Goal: Task Accomplishment & Management: Manage account settings

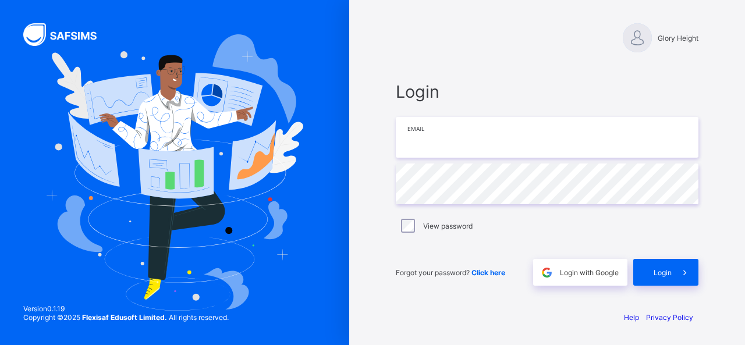
type input "**********"
click at [649, 268] on div "Login" at bounding box center [665, 272] width 65 height 27
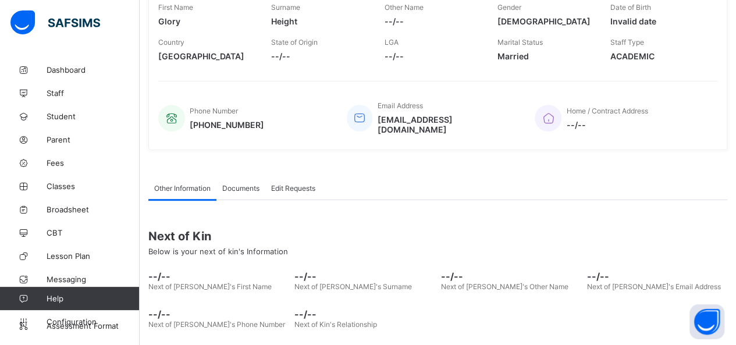
scroll to position [230, 0]
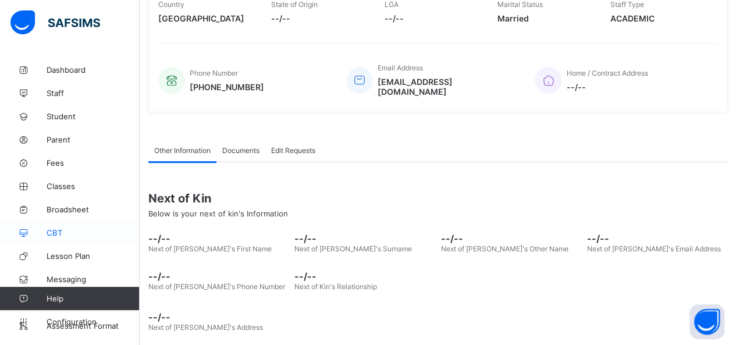
click at [81, 235] on span "CBT" at bounding box center [93, 232] width 93 height 9
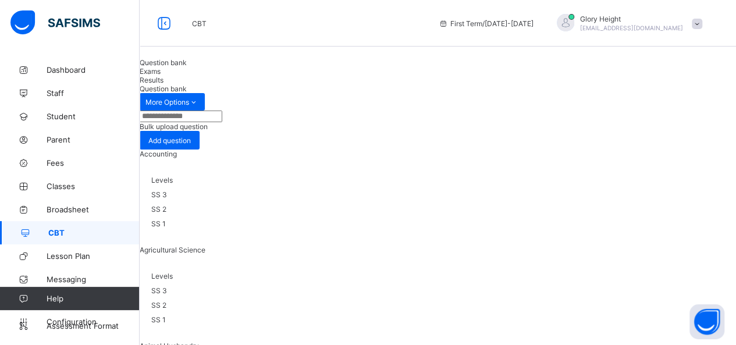
click at [626, 131] on div "Bulk upload question" at bounding box center [438, 126] width 596 height 9
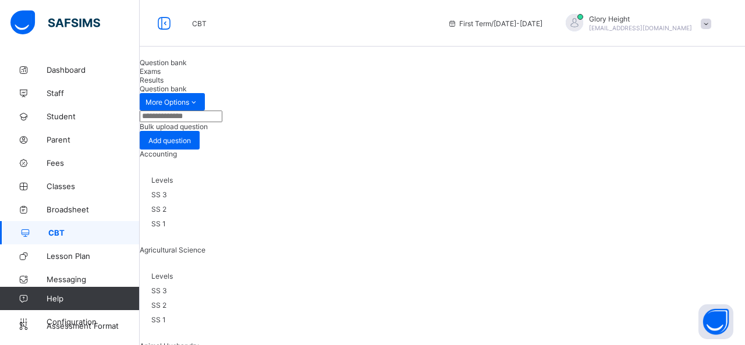
scroll to position [10, 0]
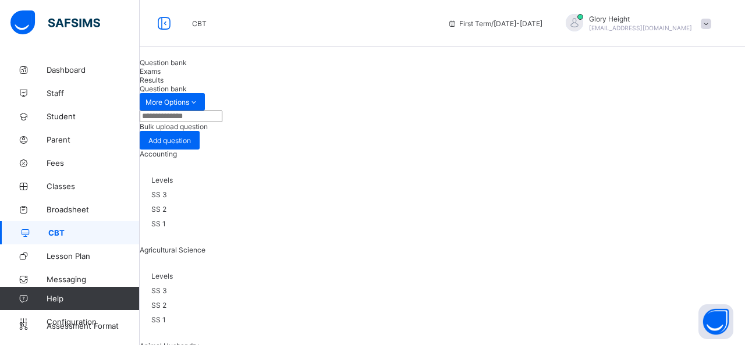
scroll to position [134, 0]
type input "**********"
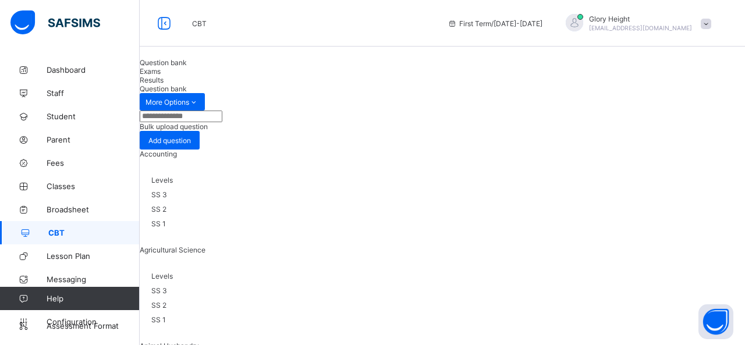
type input "**********"
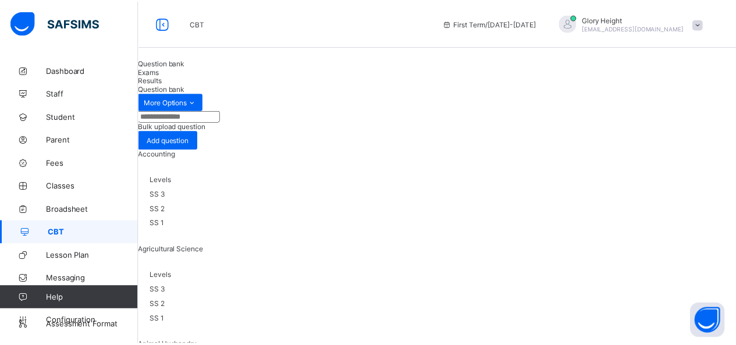
scroll to position [281, 0]
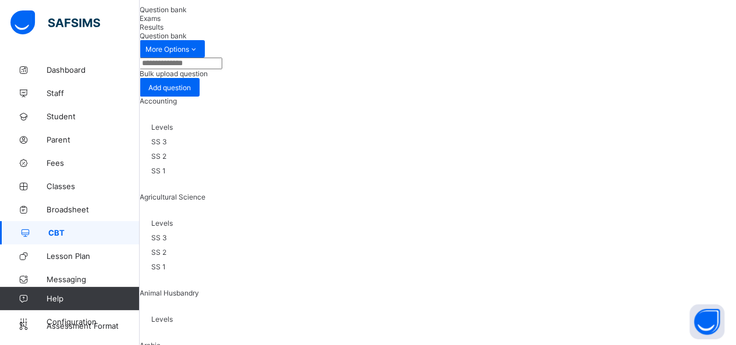
scroll to position [52, 0]
click at [173, 133] on span "Levels" at bounding box center [162, 128] width 22 height 9
click at [173, 220] on span "Levels" at bounding box center [162, 224] width 22 height 9
click at [384, 194] on div "Agricultural Science" at bounding box center [438, 201] width 596 height 15
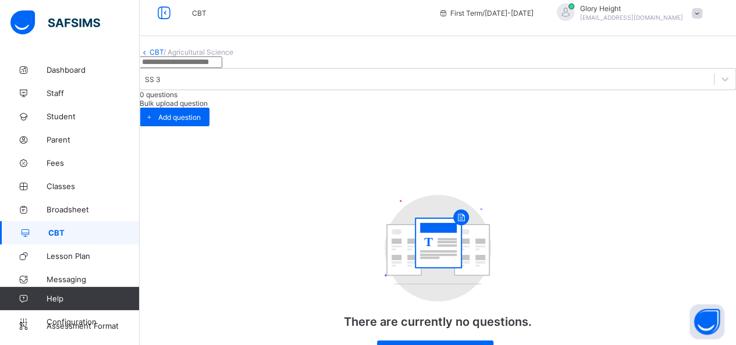
scroll to position [48, 0]
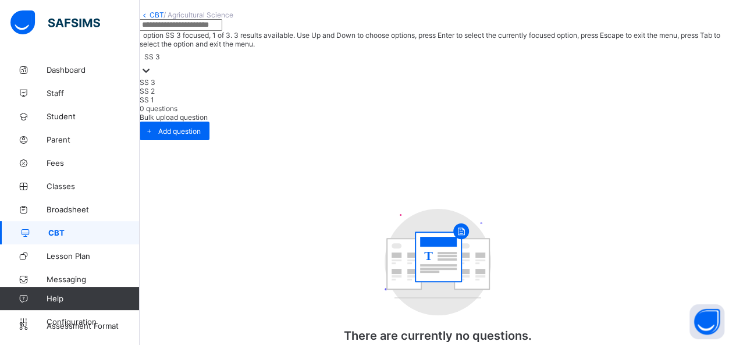
click at [152, 65] on div at bounding box center [146, 71] width 12 height 13
click at [152, 65] on icon at bounding box center [146, 71] width 12 height 12
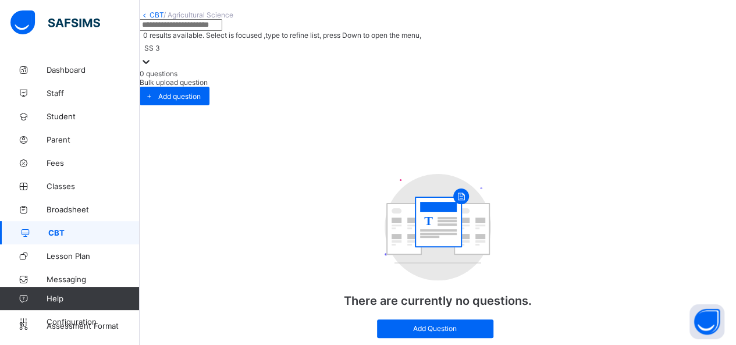
click at [177, 69] on span "0 questions" at bounding box center [159, 73] width 38 height 9
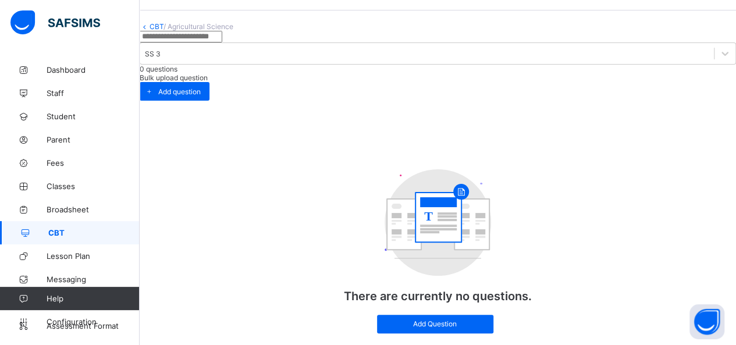
scroll to position [0, 0]
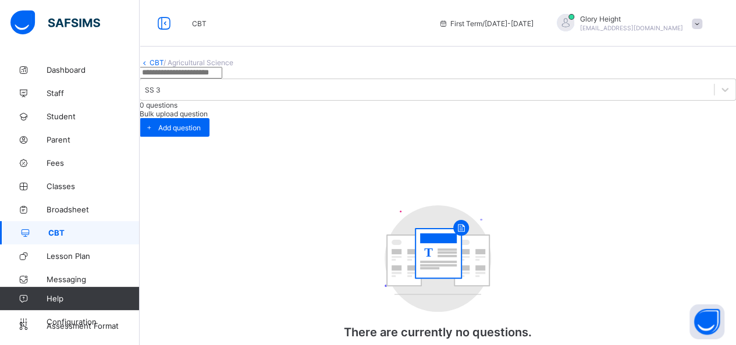
click at [149, 67] on icon at bounding box center [145, 62] width 10 height 9
click at [163, 67] on link "CBT" at bounding box center [156, 62] width 14 height 9
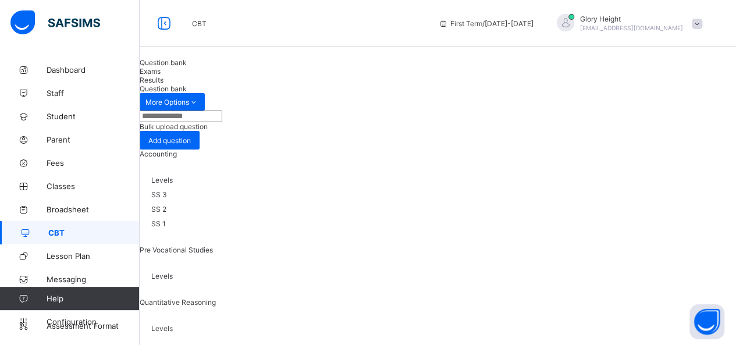
click at [208, 126] on span "Bulk upload question" at bounding box center [174, 126] width 68 height 9
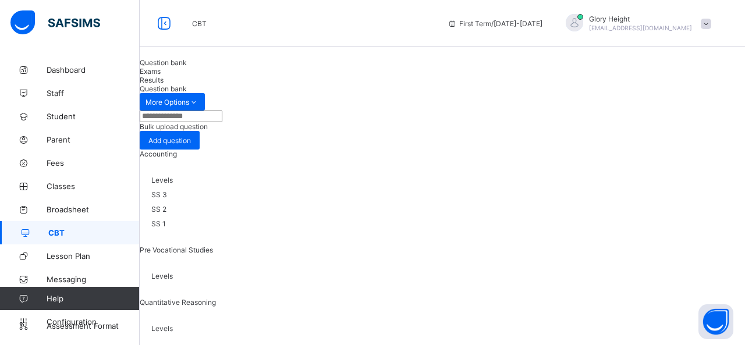
drag, startPoint x: 358, startPoint y: 149, endPoint x: 366, endPoint y: 149, distance: 7.6
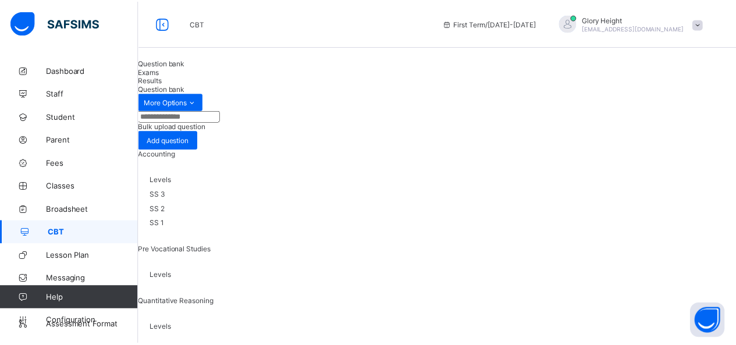
scroll to position [111, 0]
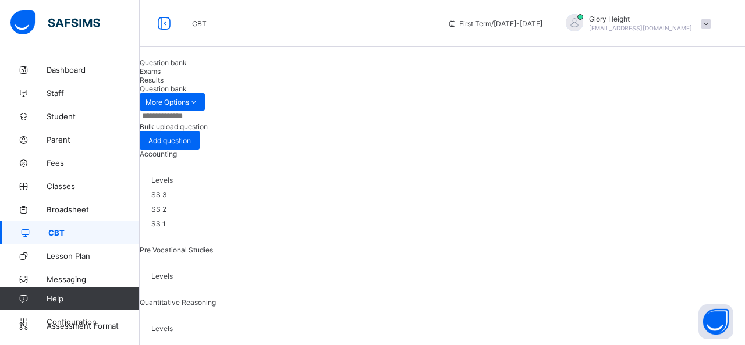
type input "**********"
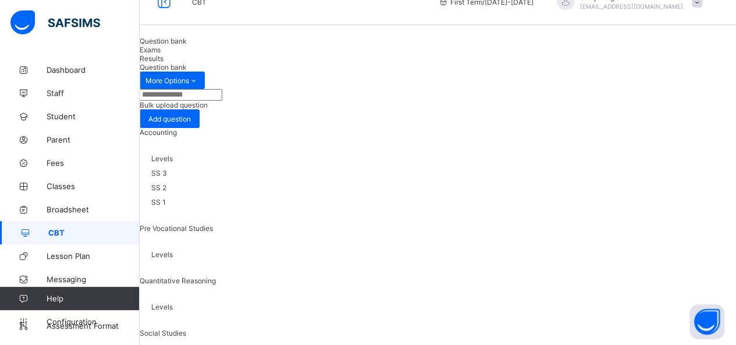
scroll to position [0, 0]
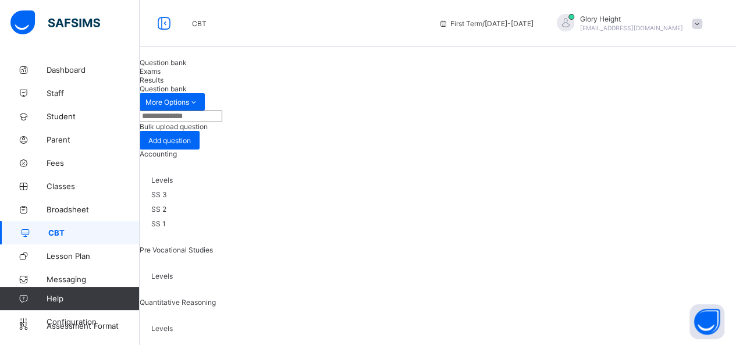
click at [222, 122] on input "text" at bounding box center [181, 117] width 83 height 12
type input "**********"
click at [173, 184] on span "Levels" at bounding box center [162, 180] width 22 height 9
click at [177, 158] on span "Accounting" at bounding box center [158, 153] width 37 height 9
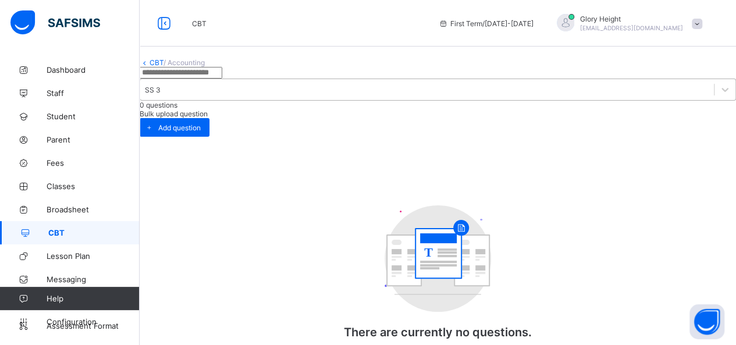
click at [714, 100] on div at bounding box center [725, 89] width 22 height 21
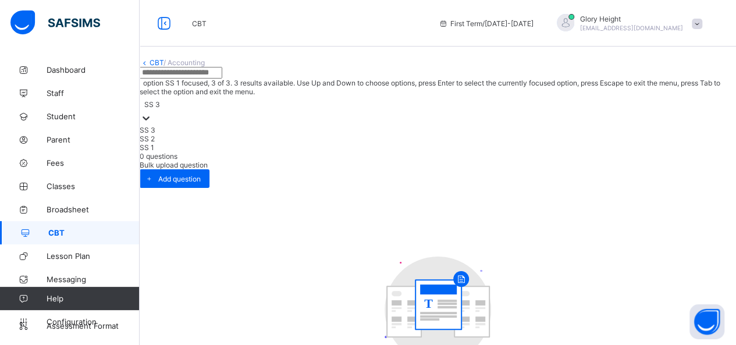
click at [413, 152] on div "SS 1" at bounding box center [438, 147] width 596 height 9
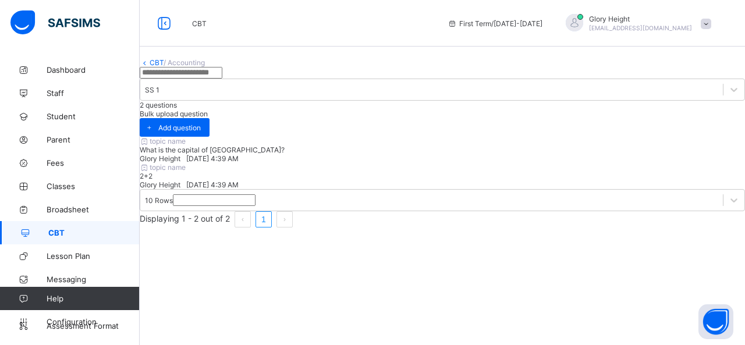
click at [275, 163] on div "topic name What is the capital of [GEOGRAPHIC_DATA]? Glory Height [DATE] 4:39 AM" at bounding box center [442, 150] width 605 height 26
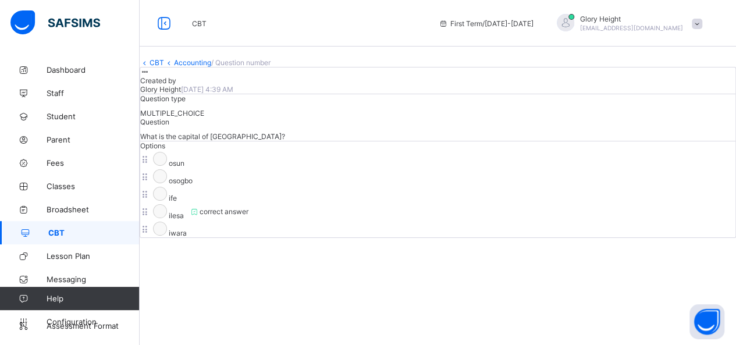
scroll to position [52, 0]
click at [150, 76] on div at bounding box center [145, 71] width 10 height 9
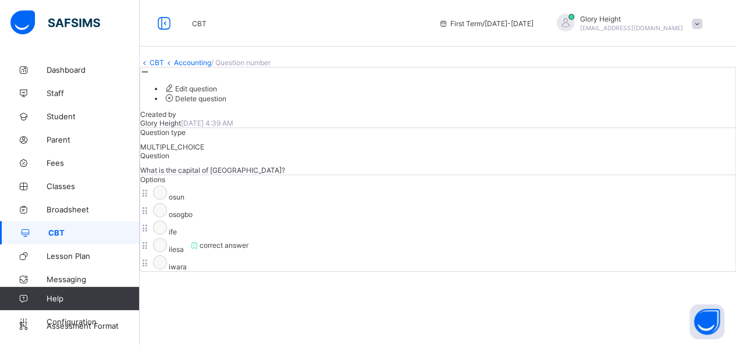
click at [682, 99] on ul "Edit question Delete question" at bounding box center [437, 93] width 595 height 20
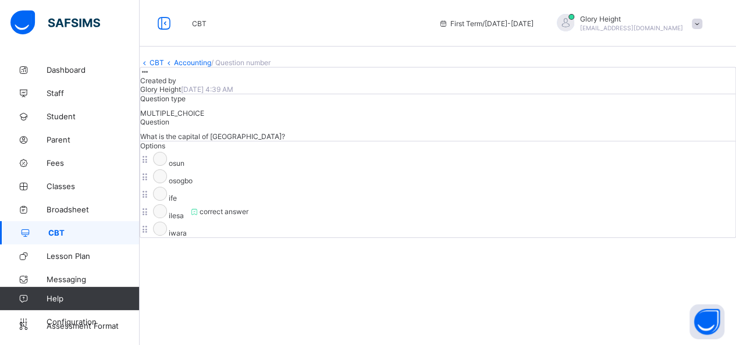
scroll to position [170, 0]
click at [710, 186] on div "Created by Glory Height [DATE] 4:39 AM Question type MULTIPLE_CHOICE Question W…" at bounding box center [438, 152] width 596 height 171
click at [209, 67] on link "Accounting" at bounding box center [192, 62] width 37 height 9
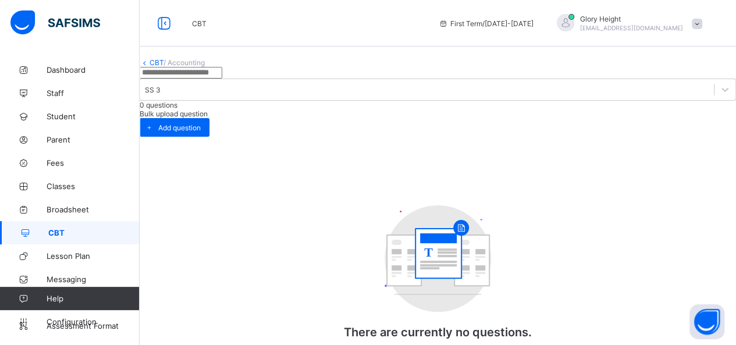
click at [163, 67] on link "CBT" at bounding box center [156, 62] width 14 height 9
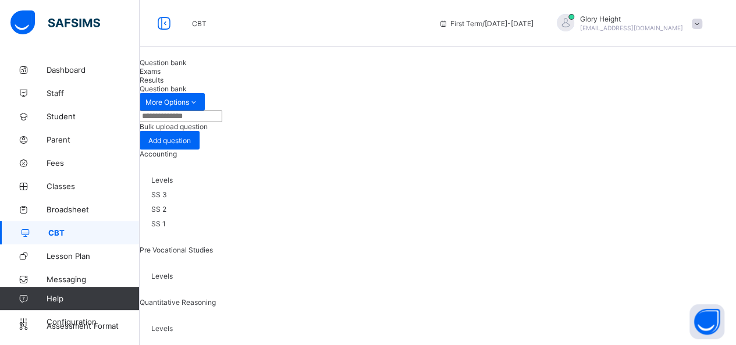
click at [341, 260] on div "Levels" at bounding box center [438, 279] width 596 height 38
click at [213, 245] on span "Pre Vocational Studies" at bounding box center [176, 249] width 73 height 9
click at [500, 307] on span at bounding box center [438, 310] width 596 height 6
click at [250, 76] on div "Exams" at bounding box center [438, 71] width 596 height 9
click at [187, 67] on span "Question bank" at bounding box center [163, 62] width 47 height 9
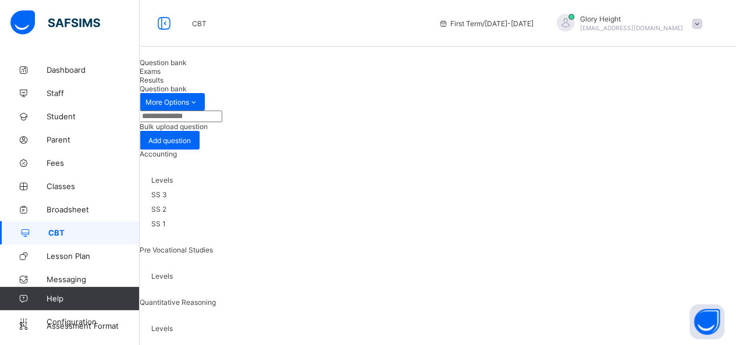
click at [254, 164] on span at bounding box center [438, 161] width 596 height 6
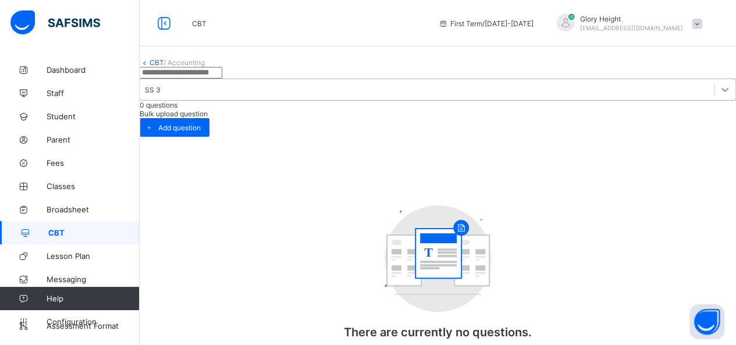
click at [714, 100] on div at bounding box center [724, 89] width 21 height 21
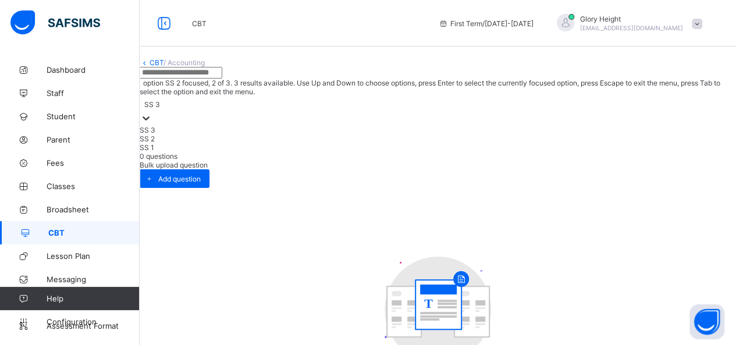
click at [425, 143] on div "SS 2" at bounding box center [438, 138] width 596 height 9
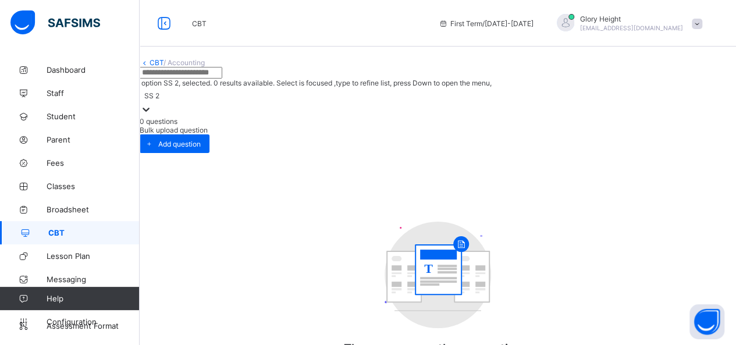
click at [152, 109] on icon at bounding box center [146, 110] width 12 height 12
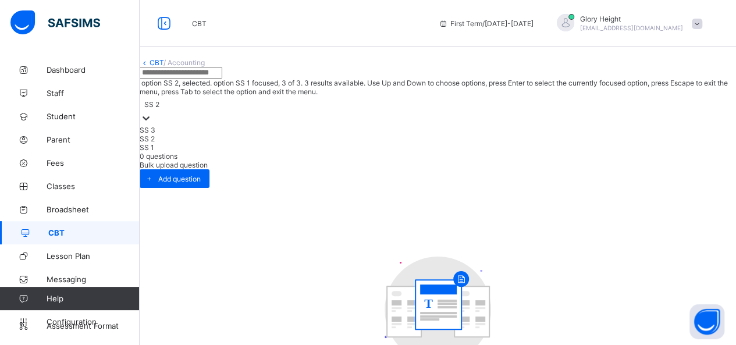
click at [423, 152] on div "SS 1" at bounding box center [438, 147] width 596 height 9
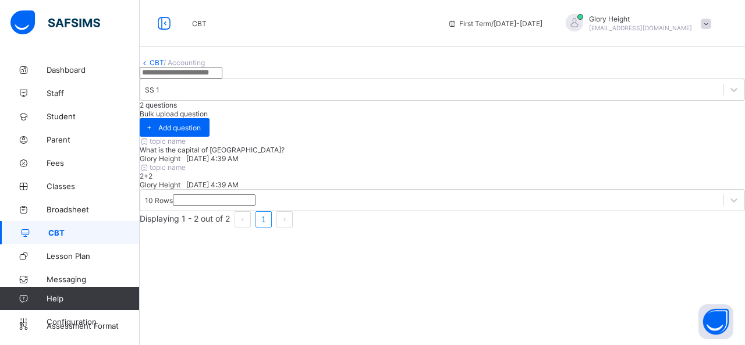
click at [235, 227] on div "CBT / Accounting SS 1 2 questions Bulk upload question Add question topic name …" at bounding box center [442, 142] width 605 height 169
click at [186, 145] on span "topic name" at bounding box center [163, 141] width 46 height 9
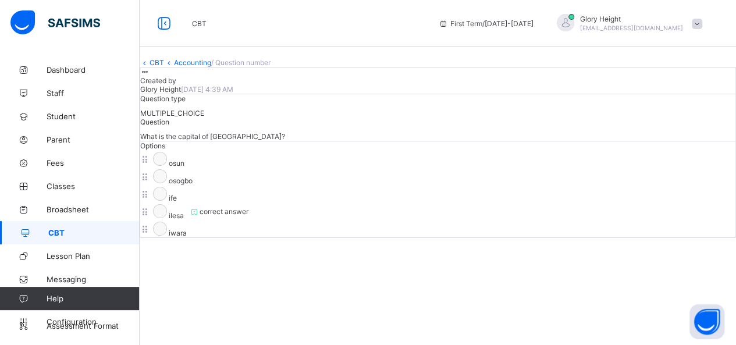
click at [211, 67] on link "Accounting" at bounding box center [192, 62] width 37 height 9
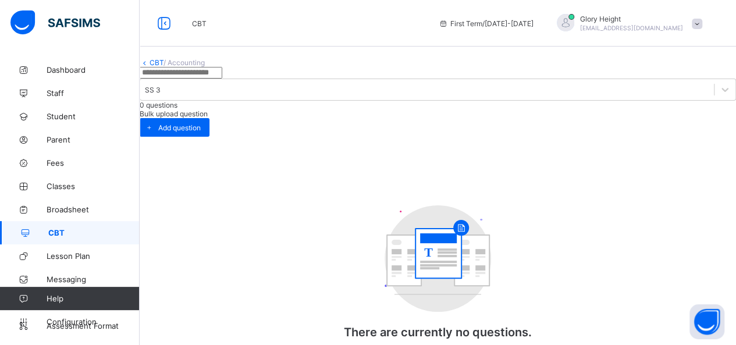
click at [163, 67] on link "CBT" at bounding box center [156, 62] width 14 height 9
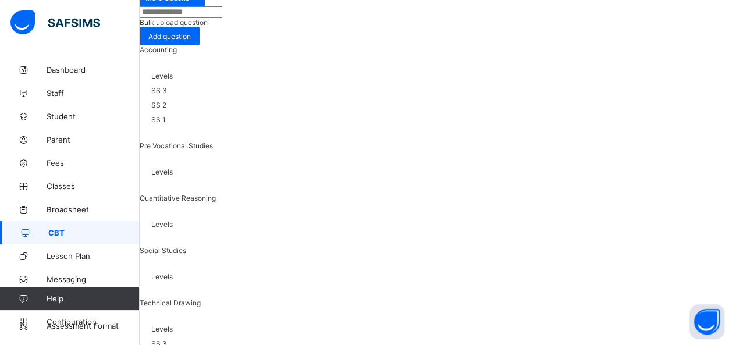
scroll to position [111, 0]
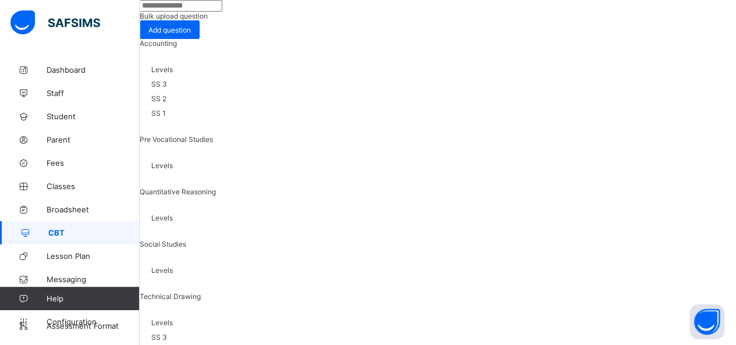
click at [243, 307] on div "Levels SS 3 SS 2 SS 1" at bounding box center [438, 347] width 596 height 81
click at [244, 301] on span at bounding box center [438, 304] width 596 height 6
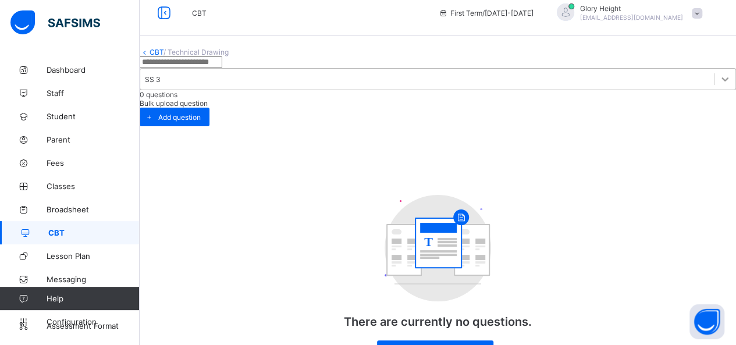
scroll to position [48, 0]
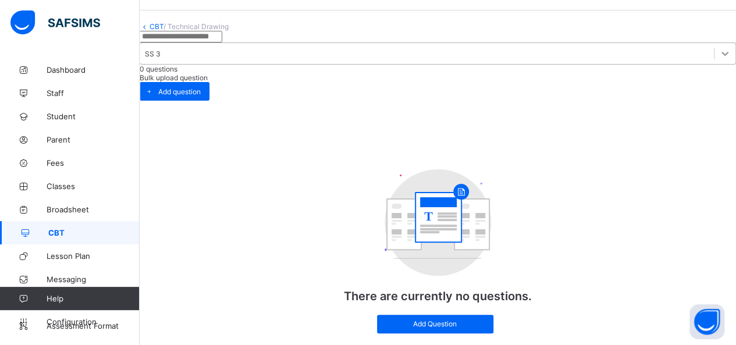
click at [719, 58] on icon at bounding box center [725, 54] width 12 height 12
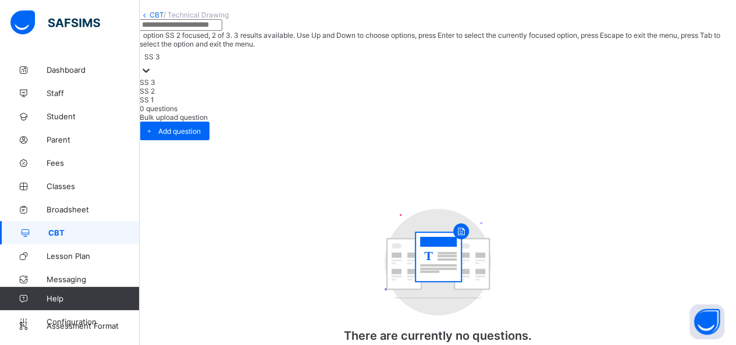
click at [430, 95] on div "SS 2" at bounding box center [438, 91] width 596 height 9
click at [152, 65] on icon at bounding box center [146, 71] width 12 height 12
click at [418, 104] on div "SS 1" at bounding box center [438, 99] width 596 height 9
click at [152, 65] on div at bounding box center [146, 71] width 12 height 13
click at [300, 43] on div "CBT / Technical Drawing option SS 1, selected. option SS 3 focused, 1 of 3. 3 r…" at bounding box center [438, 197] width 596 height 374
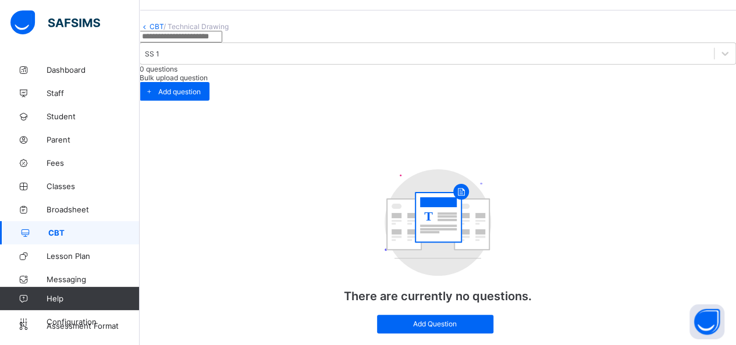
click at [300, 43] on div "CBT / Technical Drawing SS 1 0 questions Bulk upload question Add question T Th…" at bounding box center [438, 183] width 596 height 323
click at [222, 42] on input "text" at bounding box center [181, 37] width 83 height 12
type input "***"
click at [163, 30] on link "CBT" at bounding box center [156, 26] width 14 height 9
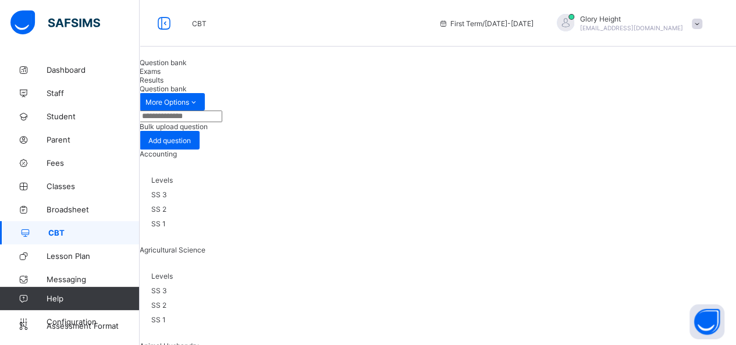
click at [177, 158] on span "Accounting" at bounding box center [158, 153] width 37 height 9
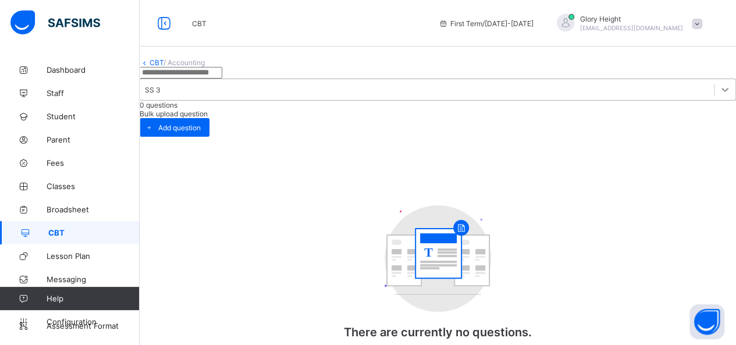
click at [714, 100] on div at bounding box center [724, 89] width 21 height 21
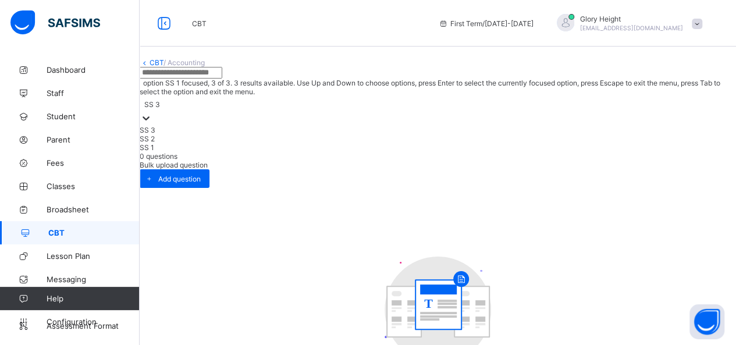
click at [412, 152] on div "SS 1" at bounding box center [438, 147] width 596 height 9
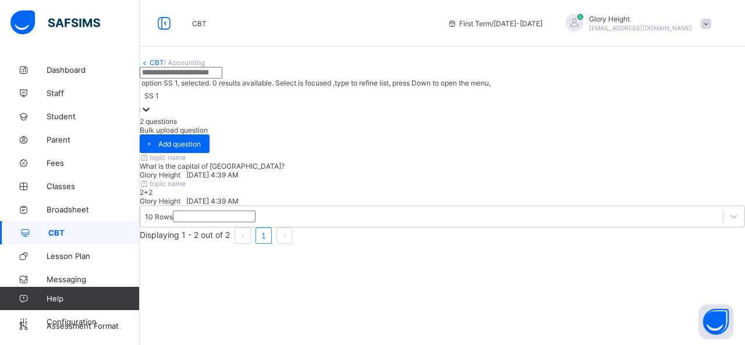
click at [395, 177] on div "topic name What is the capital of [GEOGRAPHIC_DATA]? Glory Height [DATE] 4:39 AM" at bounding box center [442, 166] width 605 height 26
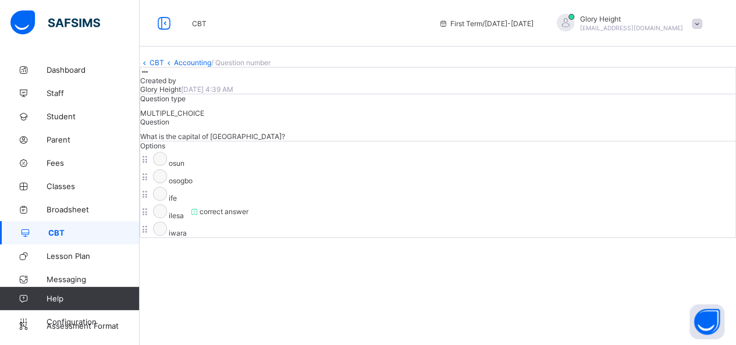
scroll to position [272, 0]
drag, startPoint x: 188, startPoint y: 227, endPoint x: 184, endPoint y: 174, distance: 53.1
click at [184, 174] on div "Created by Glory Height [DATE] 4:39 AM Question type MULTIPLE_CHOICE Question W…" at bounding box center [438, 152] width 596 height 171
click at [200, 216] on icon at bounding box center [195, 211] width 10 height 9
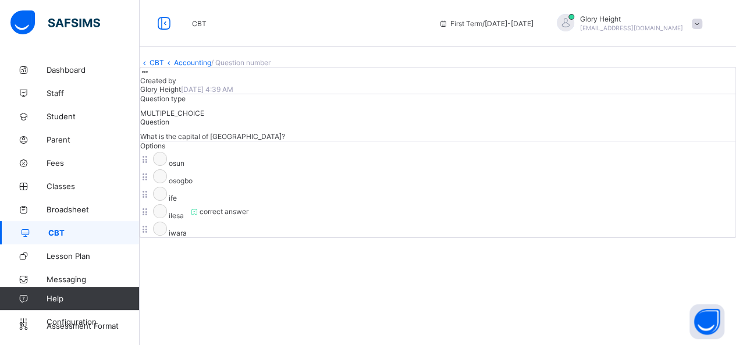
click at [150, 67] on div at bounding box center [145, 71] width 10 height 9
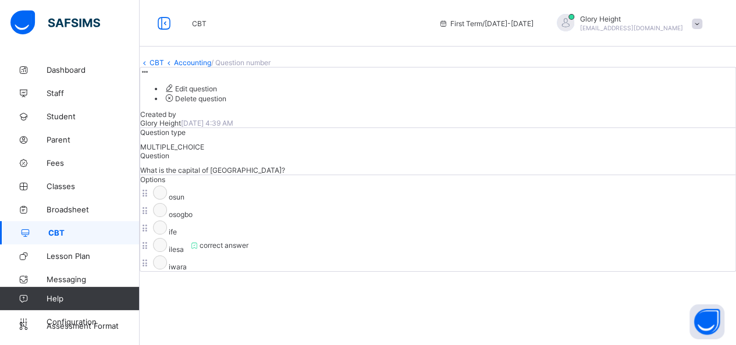
scroll to position [158, 0]
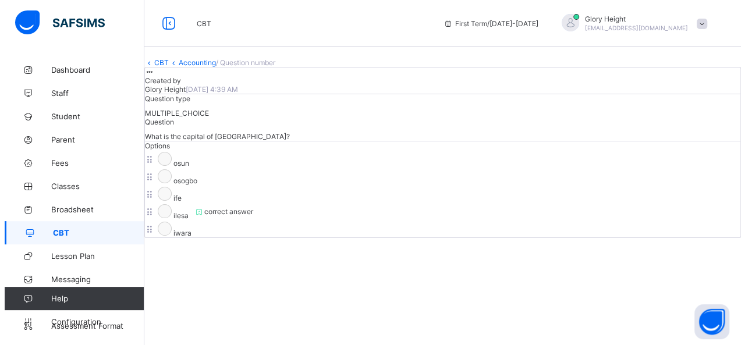
scroll to position [0, 0]
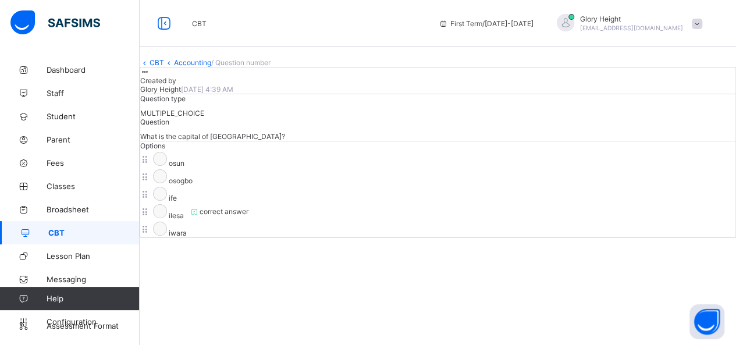
click at [150, 76] on icon at bounding box center [145, 71] width 10 height 9
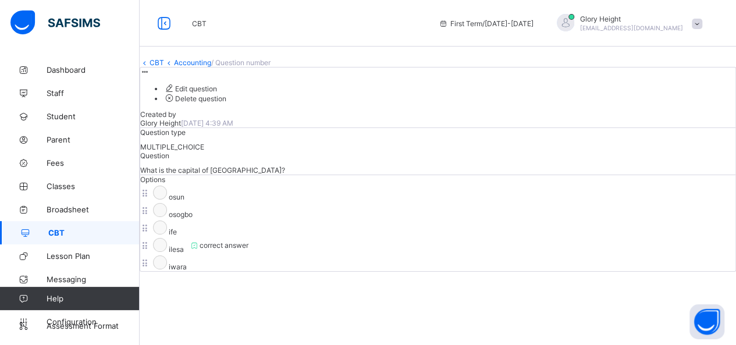
click at [217, 93] on span "Edit question" at bounding box center [190, 88] width 54 height 9
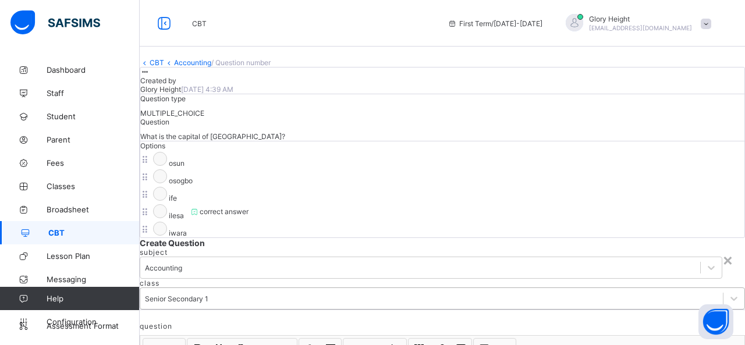
click at [403, 290] on div "Senior Secondary 1" at bounding box center [431, 298] width 582 height 16
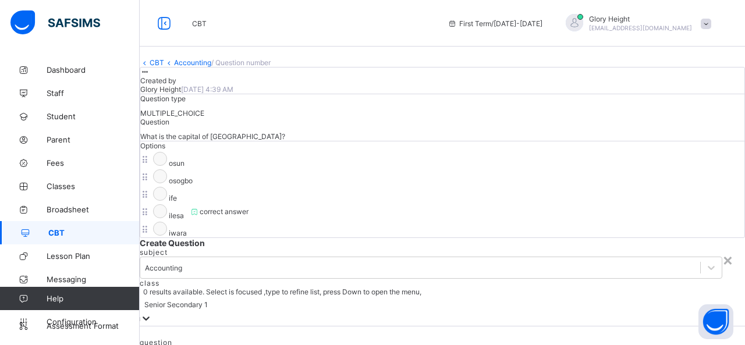
click at [403, 296] on div "Senior Secondary 1" at bounding box center [442, 304] width 605 height 16
click at [152, 312] on div at bounding box center [146, 318] width 12 height 13
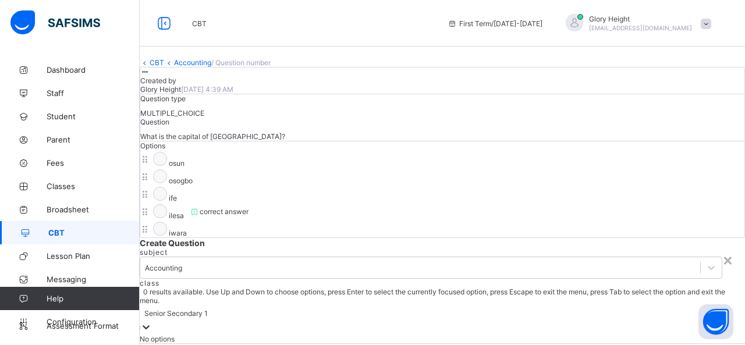
click at [152, 321] on div at bounding box center [146, 327] width 12 height 13
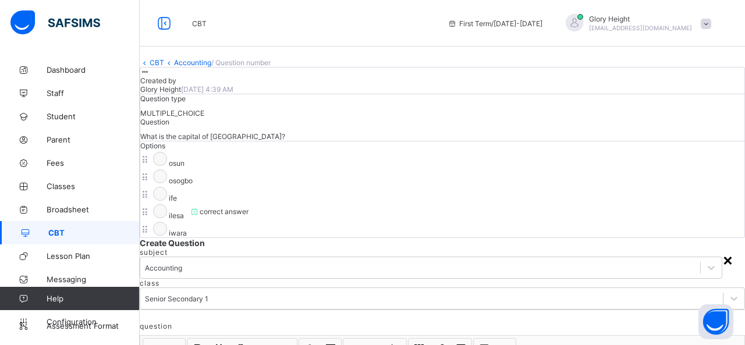
click at [722, 250] on div "×" at bounding box center [727, 260] width 11 height 20
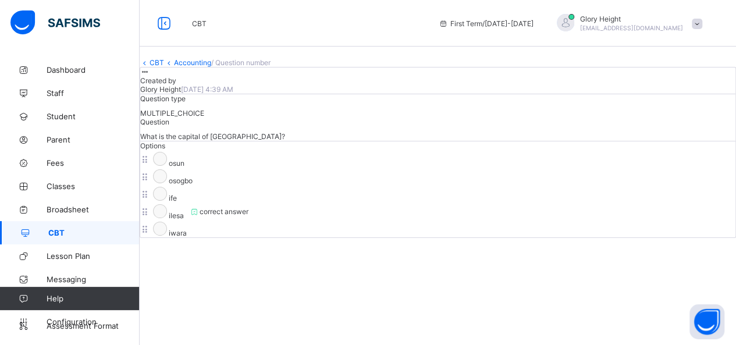
click at [150, 76] on div at bounding box center [145, 71] width 10 height 9
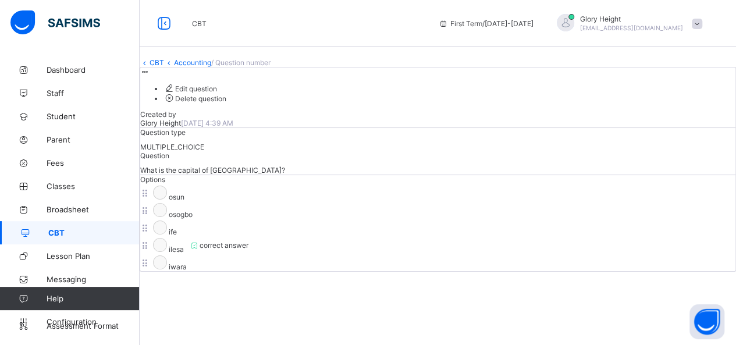
click at [226, 103] on span "Delete question" at bounding box center [194, 98] width 63 height 9
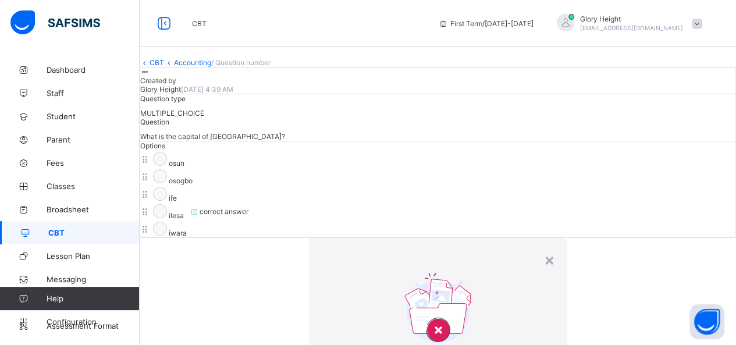
click at [486, 255] on div "Delete Question This action will delete the question from the system" at bounding box center [438, 322] width 258 height 134
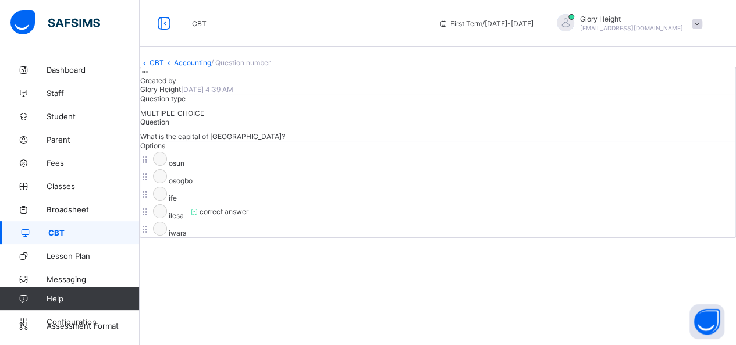
click at [150, 76] on div at bounding box center [145, 71] width 10 height 9
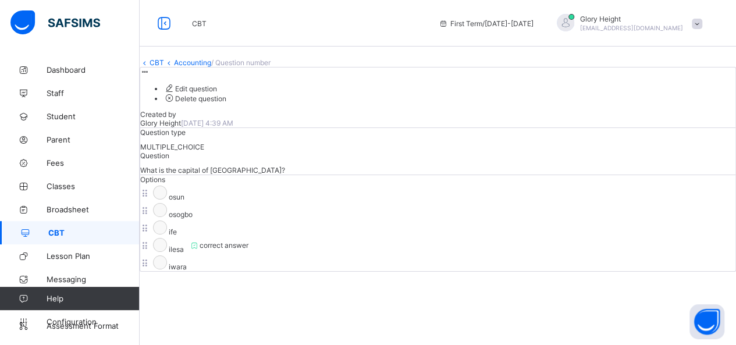
click at [226, 103] on span "Delete question" at bounding box center [194, 98] width 63 height 9
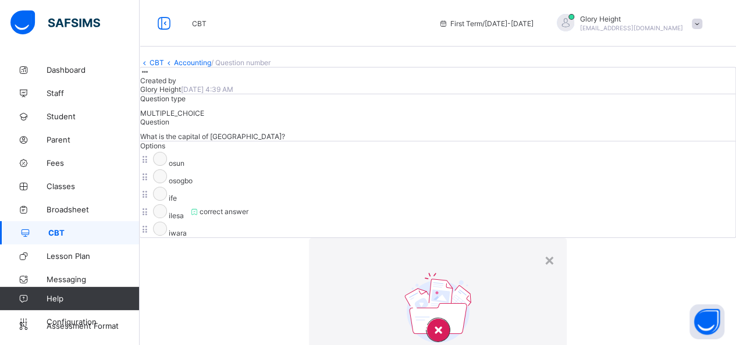
click at [544, 250] on div "×" at bounding box center [549, 260] width 11 height 20
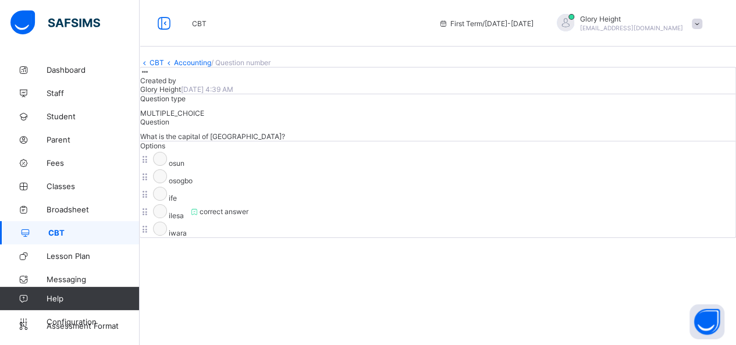
click at [208, 84] on div "CBT Accounting / Question number Created by Glory Height [DATE] 4:39 AM Questio…" at bounding box center [438, 148] width 596 height 180
click at [211, 67] on link "Accounting" at bounding box center [192, 62] width 37 height 9
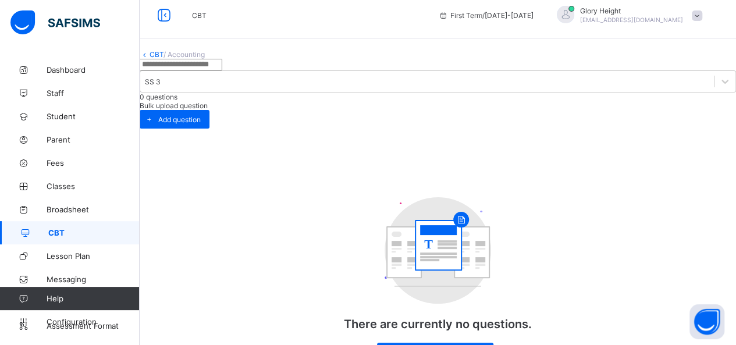
scroll to position [8, 0]
